Goal: Information Seeking & Learning: Check status

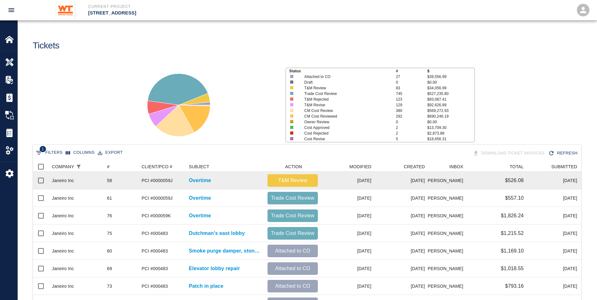
scroll to position [358, 544]
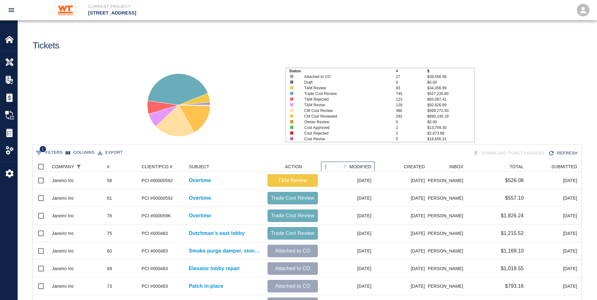
click at [356, 165] on div "MODIFIED" at bounding box center [360, 167] width 22 height 10
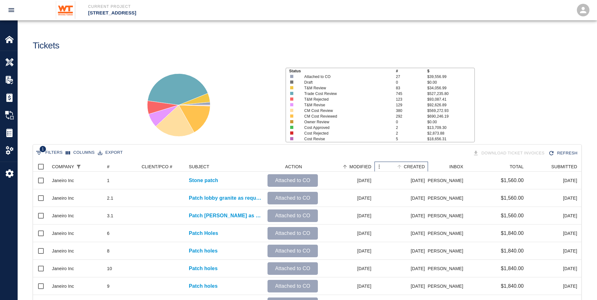
click at [416, 164] on div "CREATED" at bounding box center [414, 167] width 21 height 10
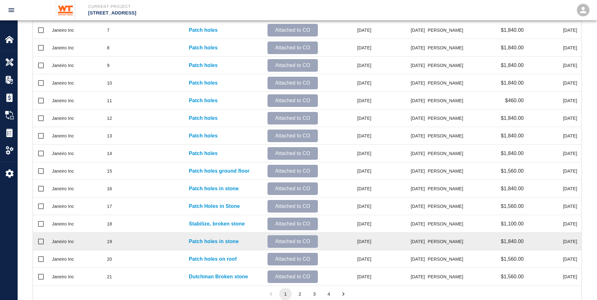
scroll to position [256, 0]
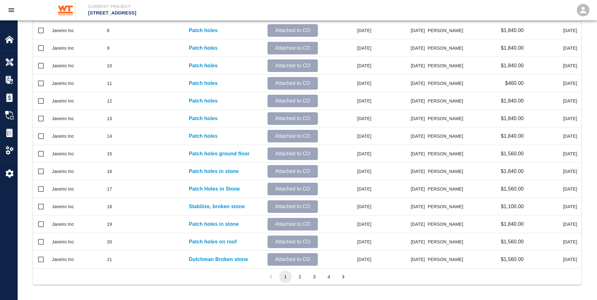
click at [314, 278] on button "3" at bounding box center [314, 277] width 13 height 13
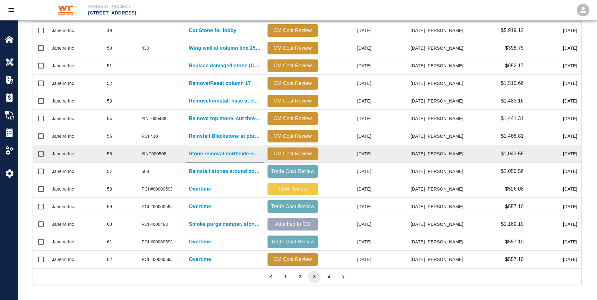
click at [194, 154] on p "Stone removal northside elevator lobby" at bounding box center [225, 154] width 72 height 8
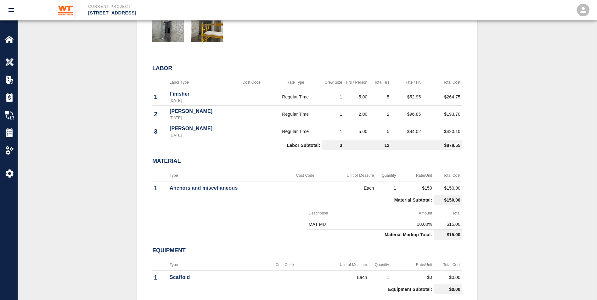
scroll to position [283, 0]
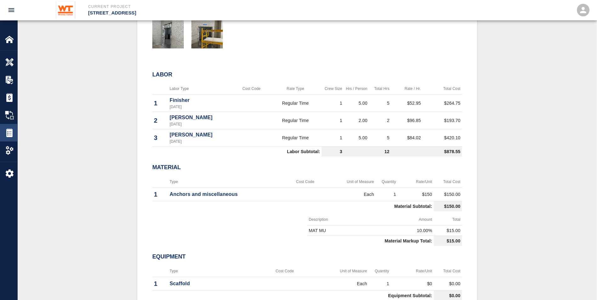
click at [11, 134] on img at bounding box center [9, 132] width 9 height 9
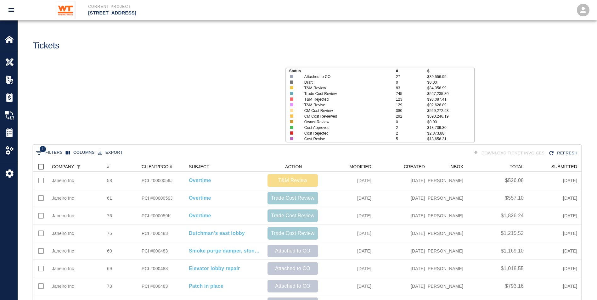
scroll to position [358, 544]
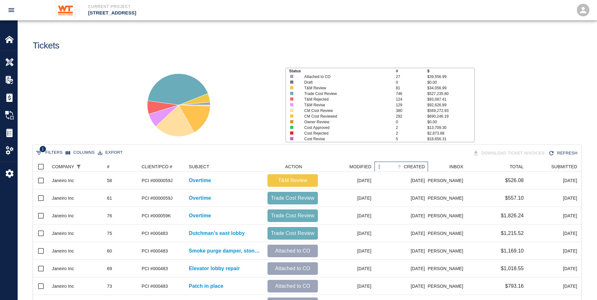
click at [416, 167] on div "CREATED" at bounding box center [414, 167] width 21 height 10
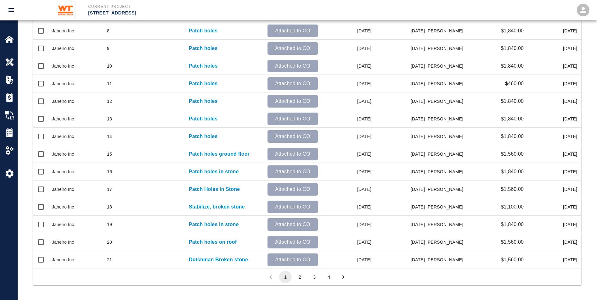
scroll to position [256, 0]
click at [317, 277] on button "3" at bounding box center [314, 277] width 13 height 13
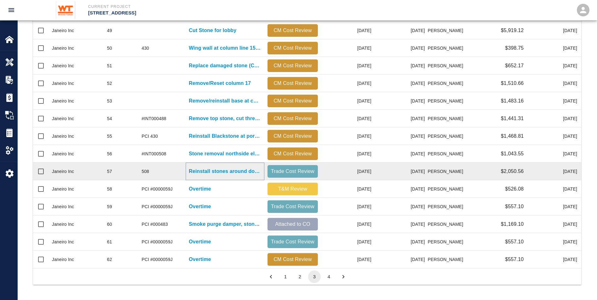
click at [206, 172] on p "Reinstall stones around door North elevator lobby" at bounding box center [225, 172] width 72 height 8
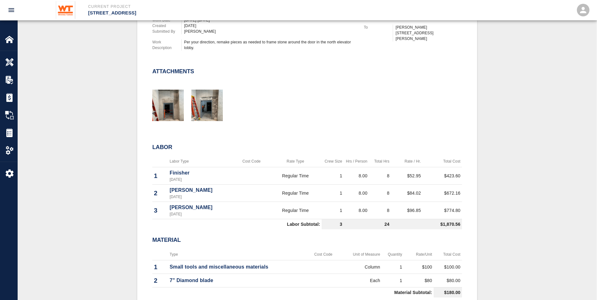
scroll to position [252, 0]
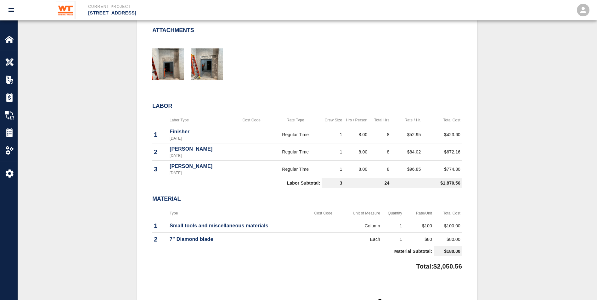
click at [326, 225] on td at bounding box center [323, 226] width 34 height 14
click at [311, 258] on div "Type Cost Code Unit of Measure Quantity Rate/Unit Total Cost 1 Small tools and …" at bounding box center [307, 233] width 310 height 51
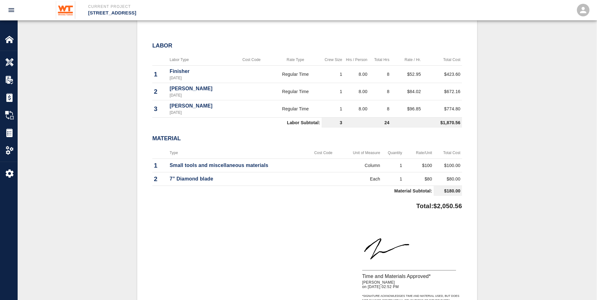
scroll to position [315, 0]
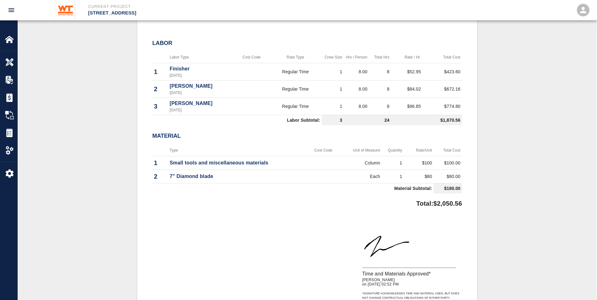
click at [306, 159] on td at bounding box center [323, 163] width 34 height 14
drag, startPoint x: 415, startPoint y: 202, endPoint x: 469, endPoint y: 203, distance: 54.2
click at [469, 203] on div "#57 Client/PCO# #508 Subject Reinstall stones around door North elevator lobby …" at bounding box center [307, 80] width 340 height 471
drag, startPoint x: 469, startPoint y: 203, endPoint x: 458, endPoint y: 231, distance: 30.3
click at [458, 231] on div "Time and Materials Approved* [PERSON_NAME] on [DATE] 02:52 PM * Signature ackno…" at bounding box center [409, 258] width 105 height 85
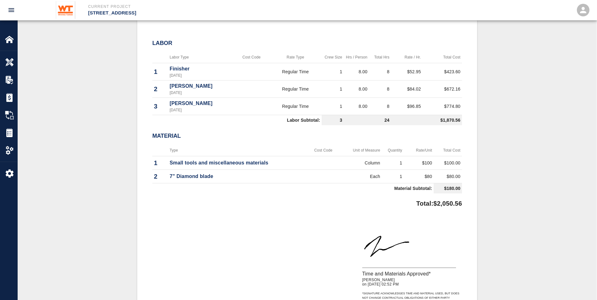
click at [495, 212] on div "#57 Client/PCO# #508 Subject Reinstall stones around door North elevator lobby …" at bounding box center [307, 80] width 549 height 471
click at [295, 233] on div "Time and Materials Approved* [PERSON_NAME] on [DATE] 02:52 PM * Signature ackno…" at bounding box center [304, 258] width 315 height 85
click at [12, 136] on img at bounding box center [9, 132] width 9 height 9
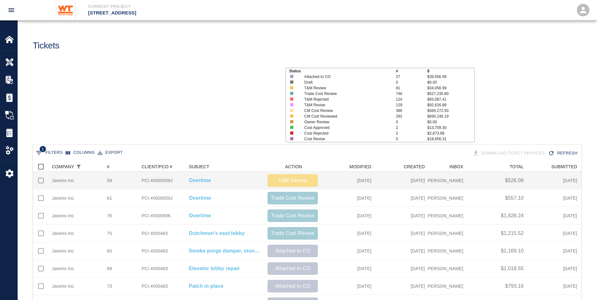
scroll to position [358, 544]
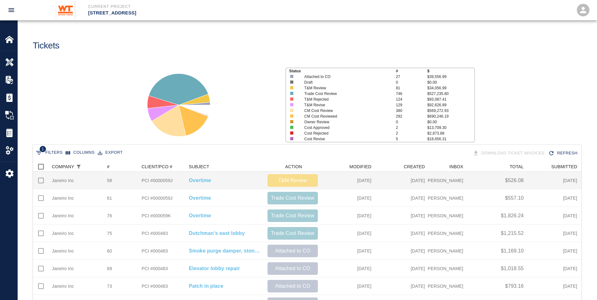
click at [133, 178] on div "58" at bounding box center [121, 181] width 35 height 18
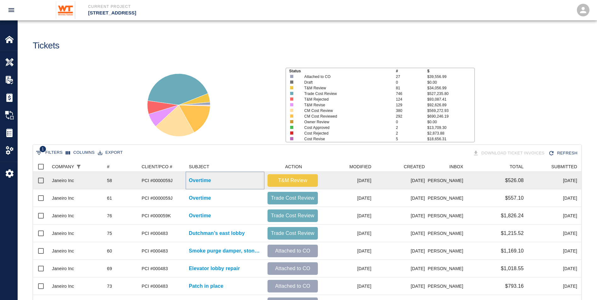
click at [195, 180] on p "Overtime" at bounding box center [200, 181] width 22 height 8
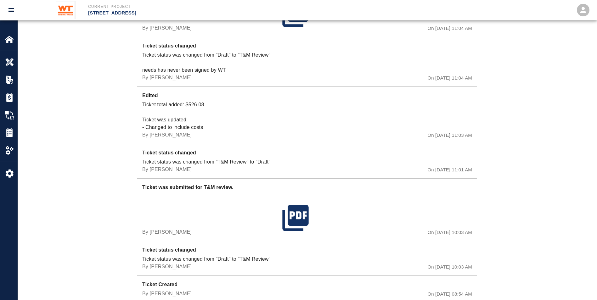
scroll to position [552, 0]
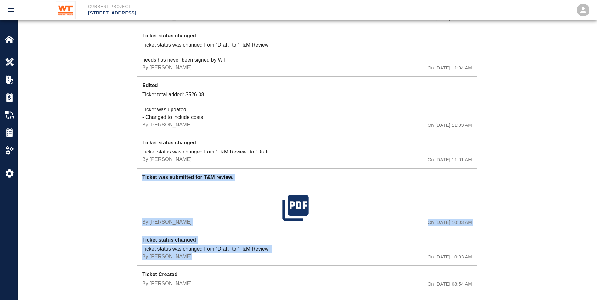
drag, startPoint x: 185, startPoint y: 247, endPoint x: 141, endPoint y: 167, distance: 91.4
click at [141, 167] on div "Invoice Information Updated Ticket was updated: - Invoice Date added: [DATE] 00…" at bounding box center [307, 100] width 340 height 386
click at [211, 202] on div "By [PERSON_NAME]" at bounding box center [211, 204] width 138 height 43
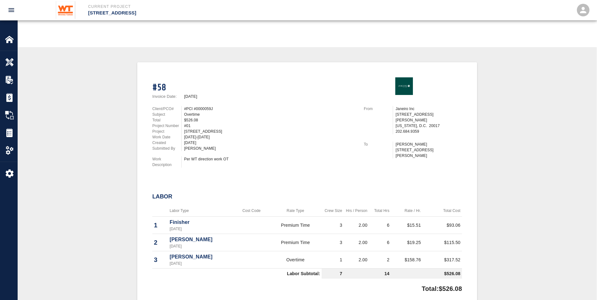
scroll to position [174, 0]
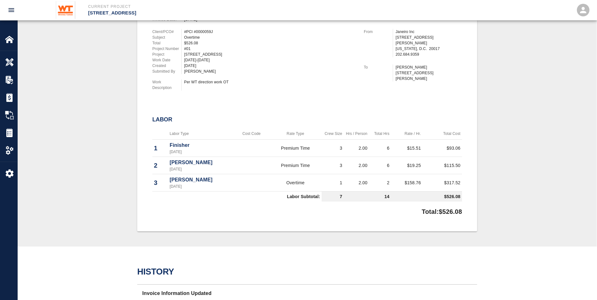
click at [251, 123] on h2 "Labor" at bounding box center [307, 119] width 310 height 7
click at [272, 165] on td "Premium Time" at bounding box center [295, 165] width 53 height 17
drag, startPoint x: 276, startPoint y: 147, endPoint x: 469, endPoint y: 181, distance: 195.7
click at [469, 181] on div "#58 Invoice Date: [DATE] Client/PCO# #PCI #0000059J Subject Overtime Total $526…" at bounding box center [307, 108] width 340 height 246
click at [410, 203] on div "Labor Type Cost Code Rate Type Crew Size Hrs / Person Total Hrs Rate / Hr. Tota…" at bounding box center [307, 166] width 310 height 76
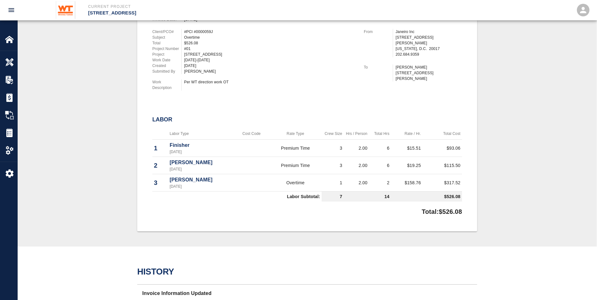
click at [309, 59] on div "[DATE]-[DATE]" at bounding box center [270, 60] width 172 height 6
click at [350, 231] on div "#58 Invoice Date: [DATE] Client/PCO# #PCI #0000059J Subject Overtime Total $526…" at bounding box center [307, 108] width 340 height 246
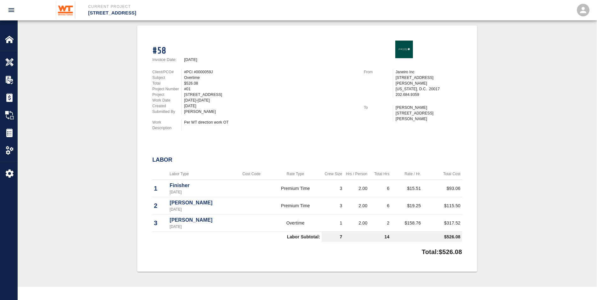
scroll to position [80, 0]
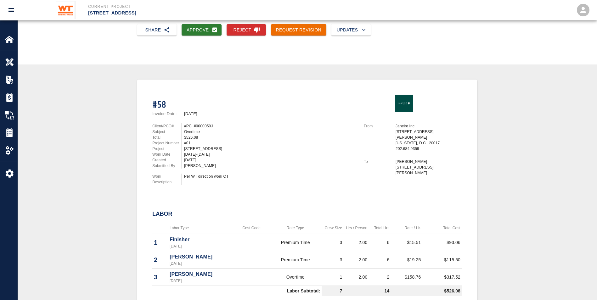
click at [227, 188] on div "Client/PCO# #PCI #0000059J Subject Overtime Total $526.08 Project Number #01 Pr…" at bounding box center [251, 153] width 212 height 74
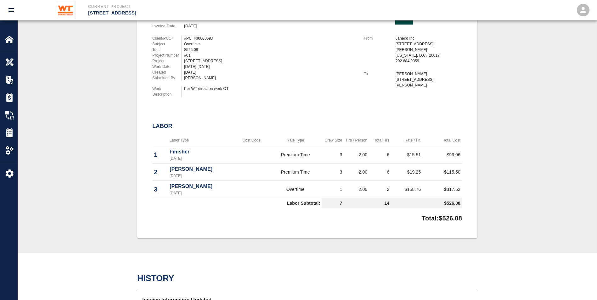
scroll to position [283, 0]
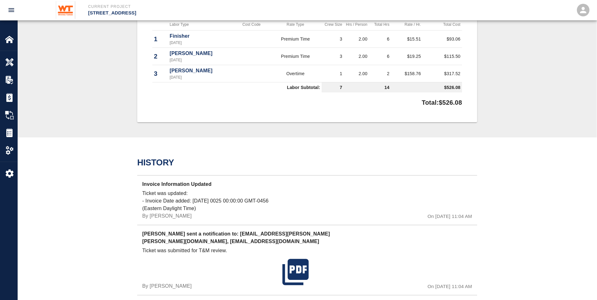
drag, startPoint x: 11, startPoint y: 132, endPoint x: 131, endPoint y: 1, distance: 177.8
click at [11, 132] on img at bounding box center [9, 132] width 9 height 9
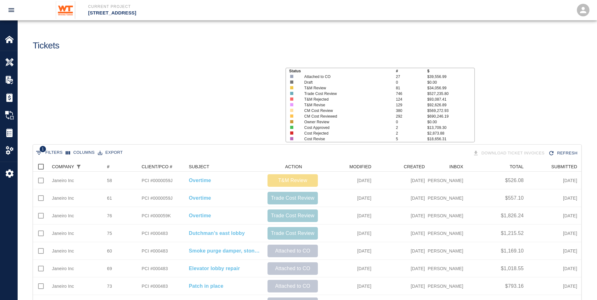
scroll to position [358, 544]
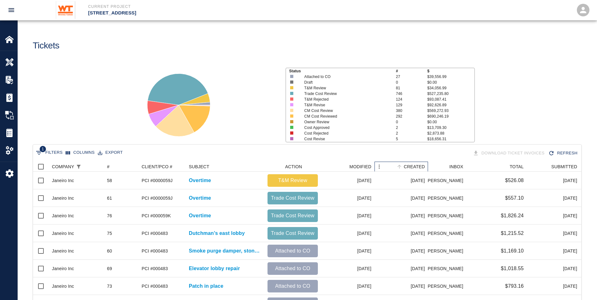
click at [415, 167] on div "CREATED" at bounding box center [414, 167] width 21 height 10
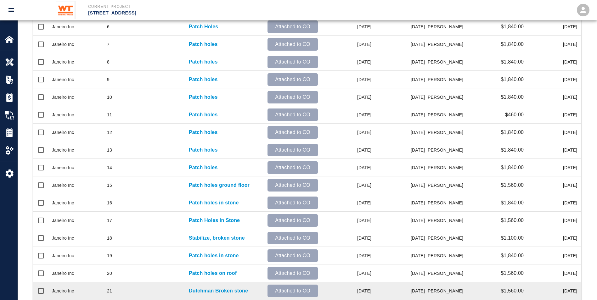
scroll to position [256, 0]
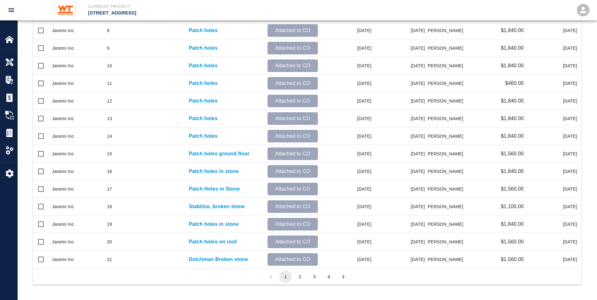
click at [312, 276] on button "3" at bounding box center [314, 277] width 13 height 13
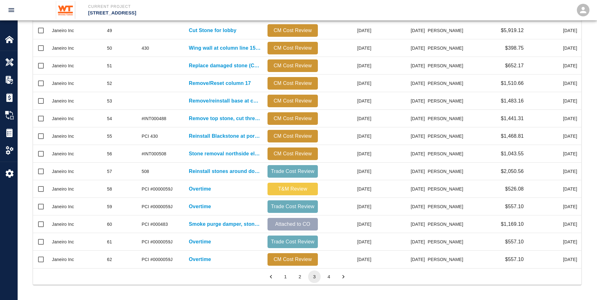
click at [326, 275] on button "4" at bounding box center [329, 277] width 13 height 13
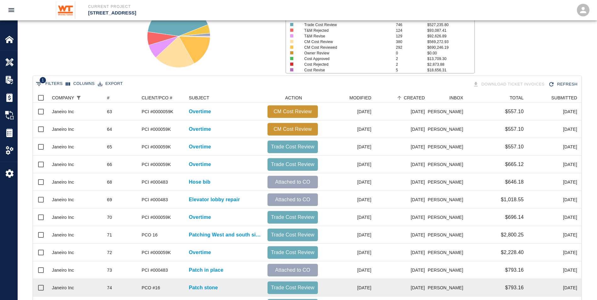
scroll to position [0, 0]
